Goal: Navigation & Orientation: Find specific page/section

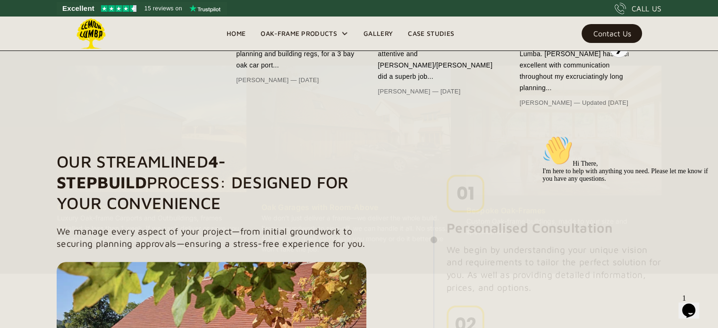
scroll to position [595, 0]
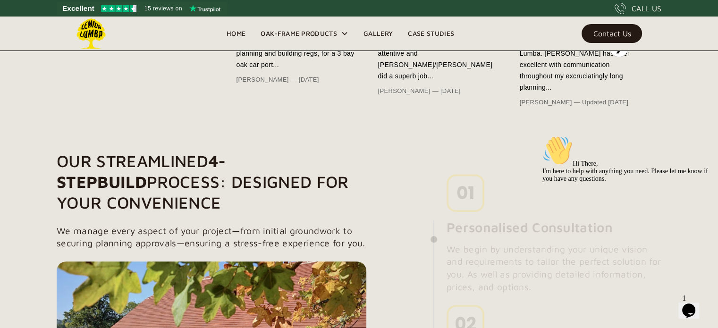
click at [384, 34] on link "Gallery" at bounding box center [378, 33] width 44 height 14
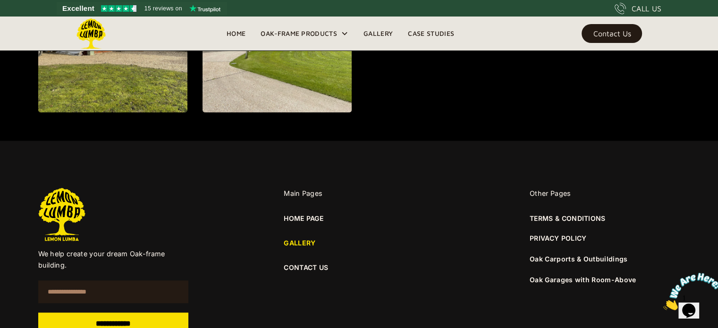
scroll to position [1257, 0]
